Goal: Navigation & Orientation: Find specific page/section

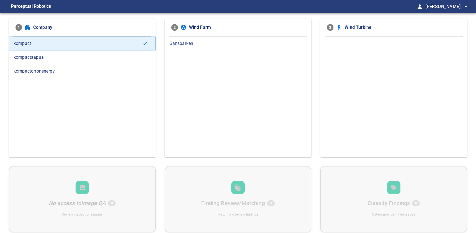
click at [195, 42] on span "Gansparken" at bounding box center [238, 43] width 138 height 7
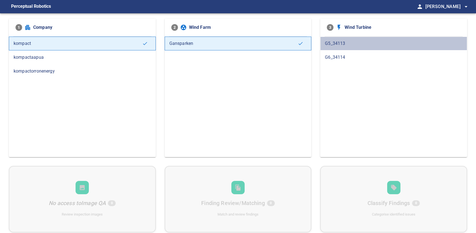
click at [347, 45] on span "G5_34113" at bounding box center [394, 43] width 138 height 7
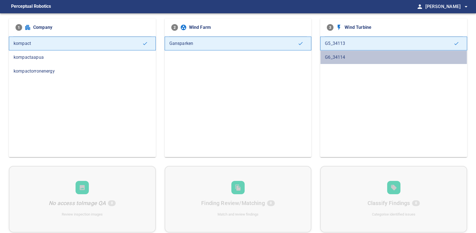
click at [344, 58] on span "G6_34114" at bounding box center [394, 57] width 138 height 7
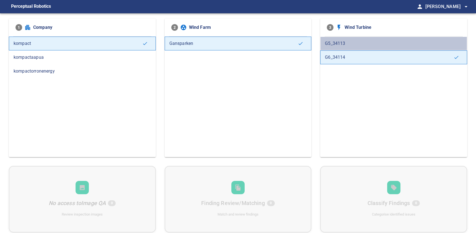
click at [350, 41] on span "G5_34113" at bounding box center [394, 43] width 138 height 7
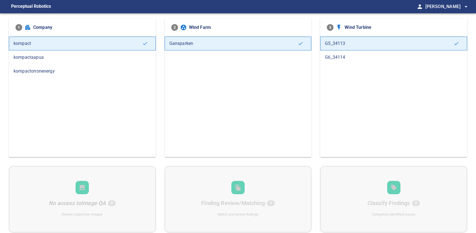
click at [59, 74] on span "kompactorronenergy" at bounding box center [83, 71] width 138 height 7
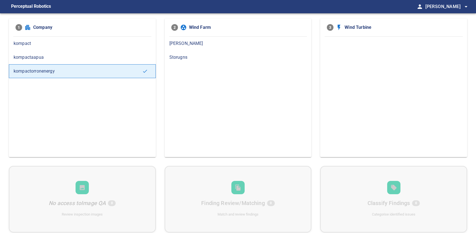
click at [199, 40] on span "Kulle" at bounding box center [238, 43] width 138 height 7
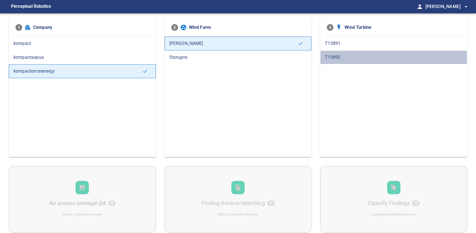
click at [340, 57] on span "T15892" at bounding box center [394, 57] width 138 height 7
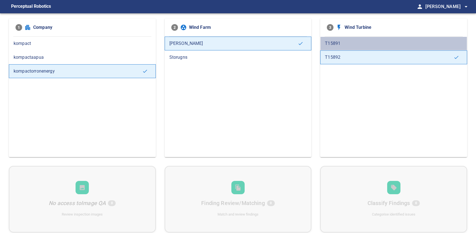
click at [346, 44] on span "T15891" at bounding box center [394, 43] width 138 height 7
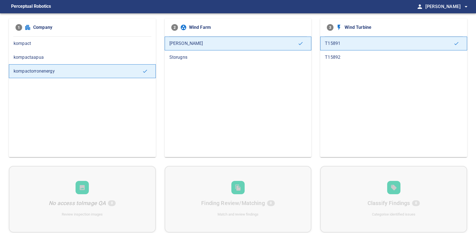
click at [338, 59] on span "T15892" at bounding box center [394, 57] width 138 height 7
